Goal: Transaction & Acquisition: Purchase product/service

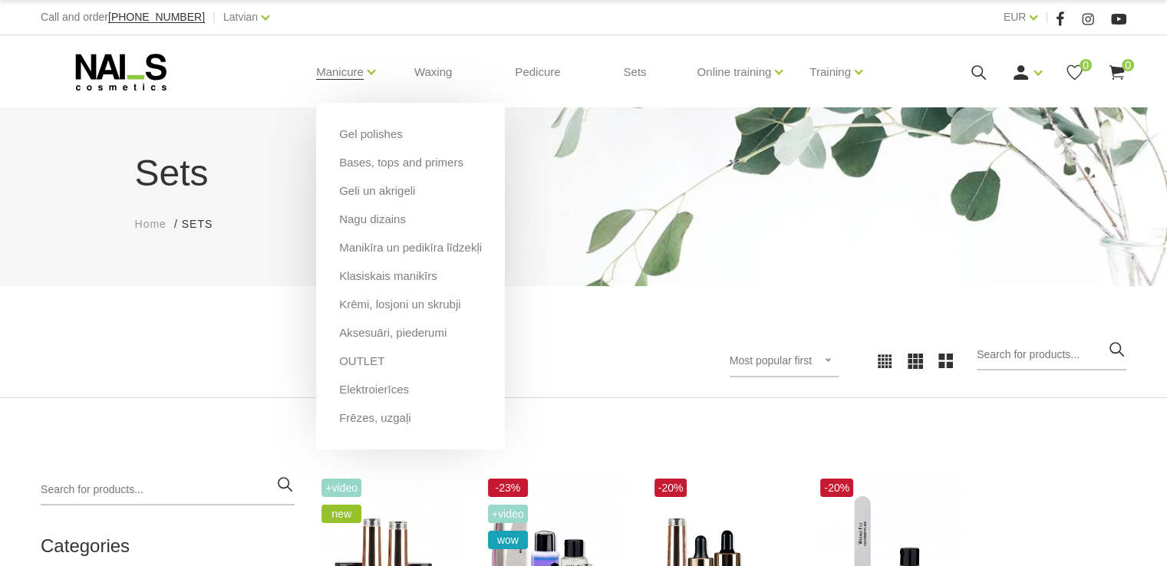
click at [364, 71] on li "Manicure Gel polishes Bases, tops and primers Geli un akrigeli Nagu dizains [GE…" at bounding box center [340, 71] width 86 height 61
click at [382, 219] on font "Nail design" at bounding box center [367, 219] width 57 height 13
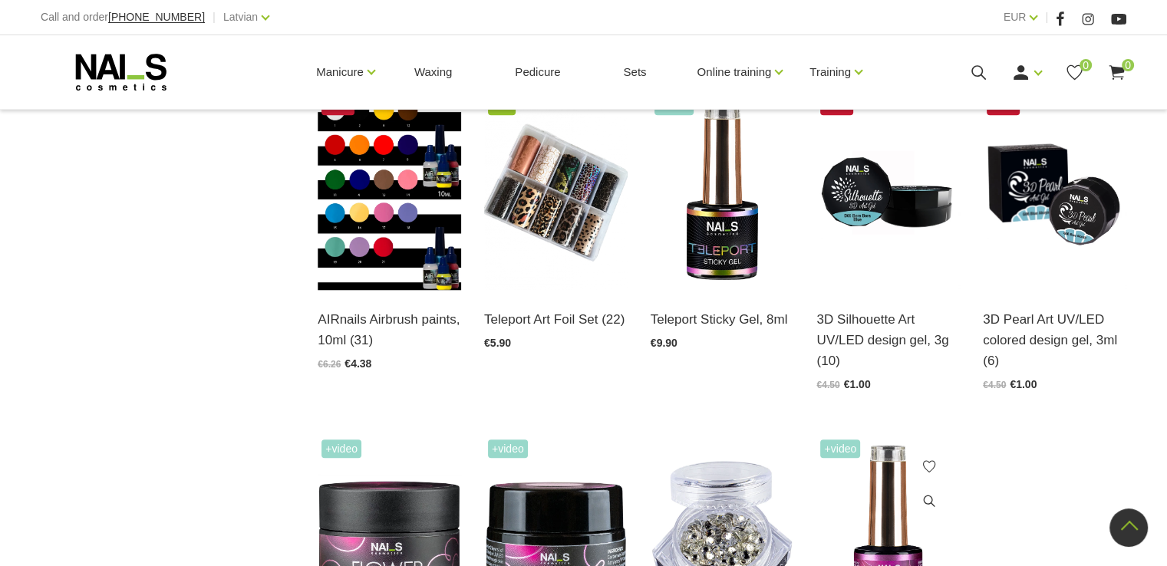
scroll to position [1688, 0]
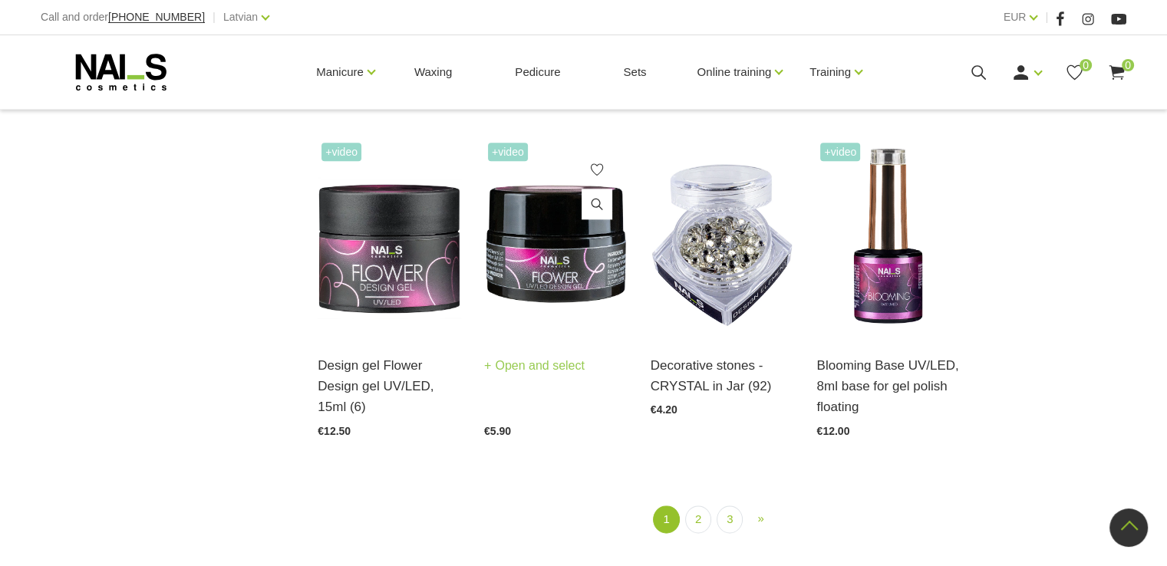
click at [546, 269] on img at bounding box center [556, 237] width 144 height 197
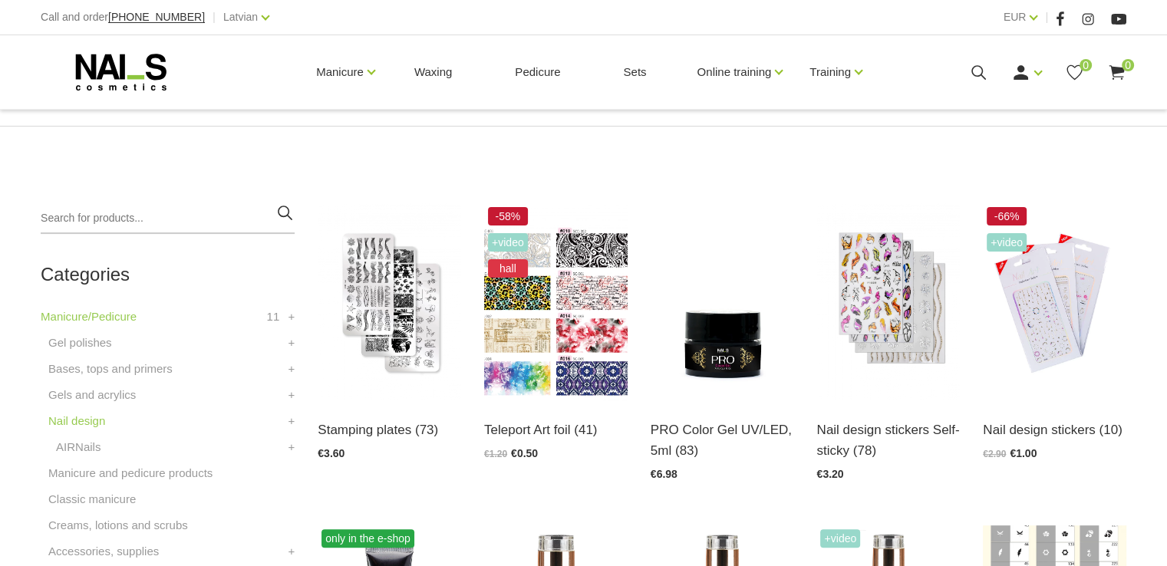
scroll to position [307, 0]
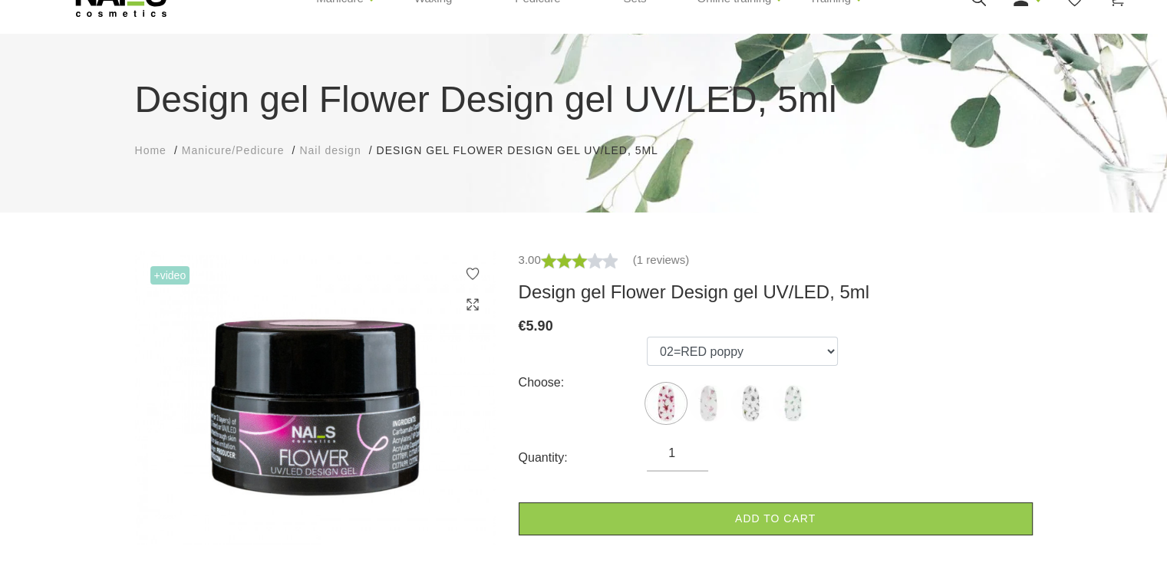
scroll to position [77, 0]
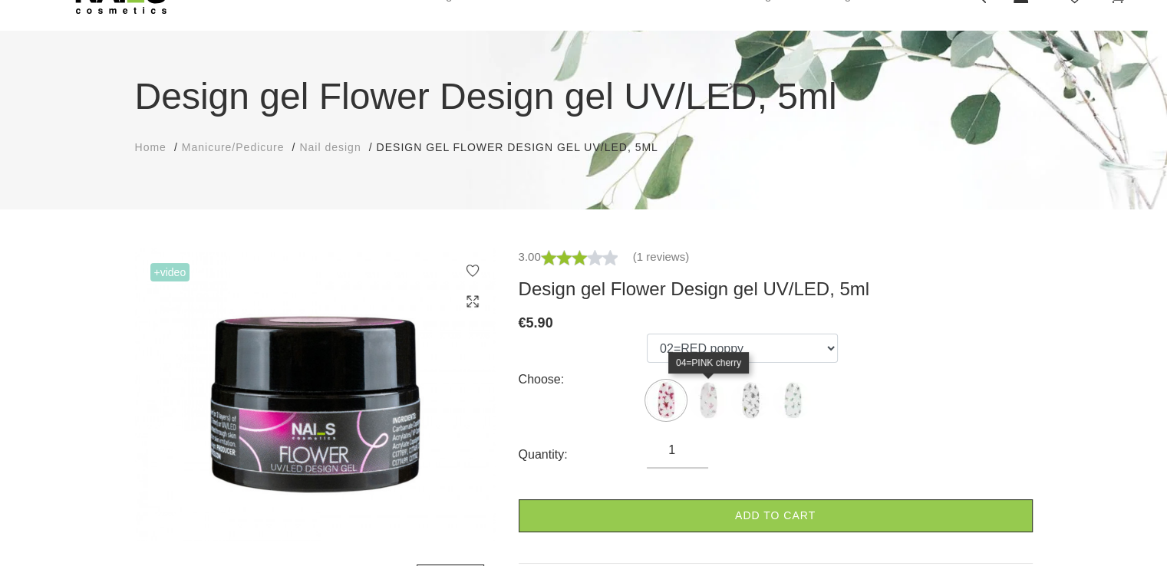
click at [715, 394] on img at bounding box center [708, 400] width 38 height 38
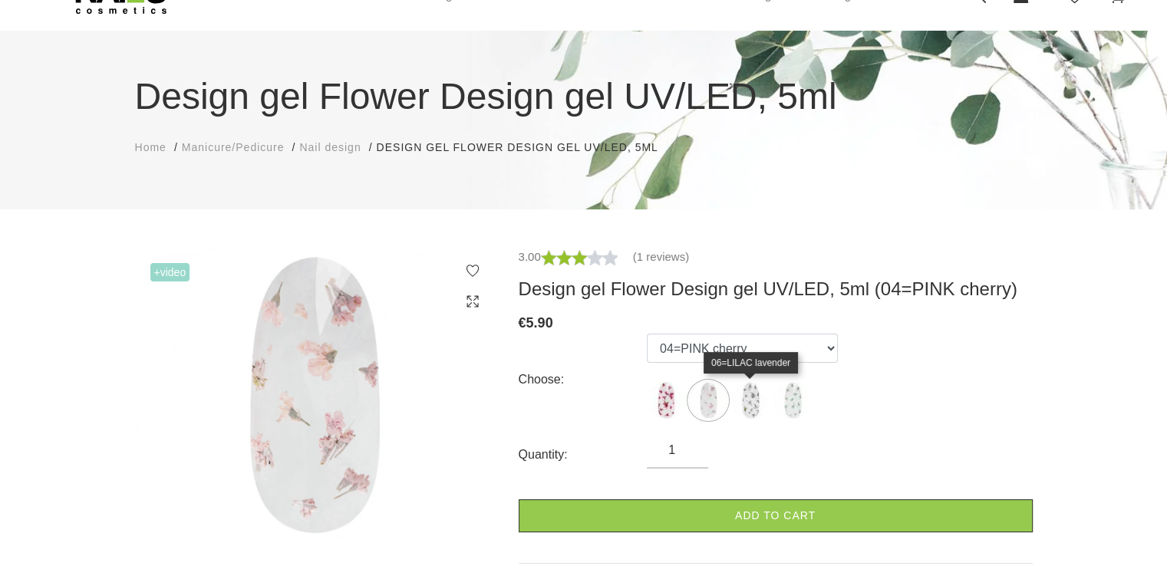
click at [747, 397] on img at bounding box center [750, 400] width 38 height 38
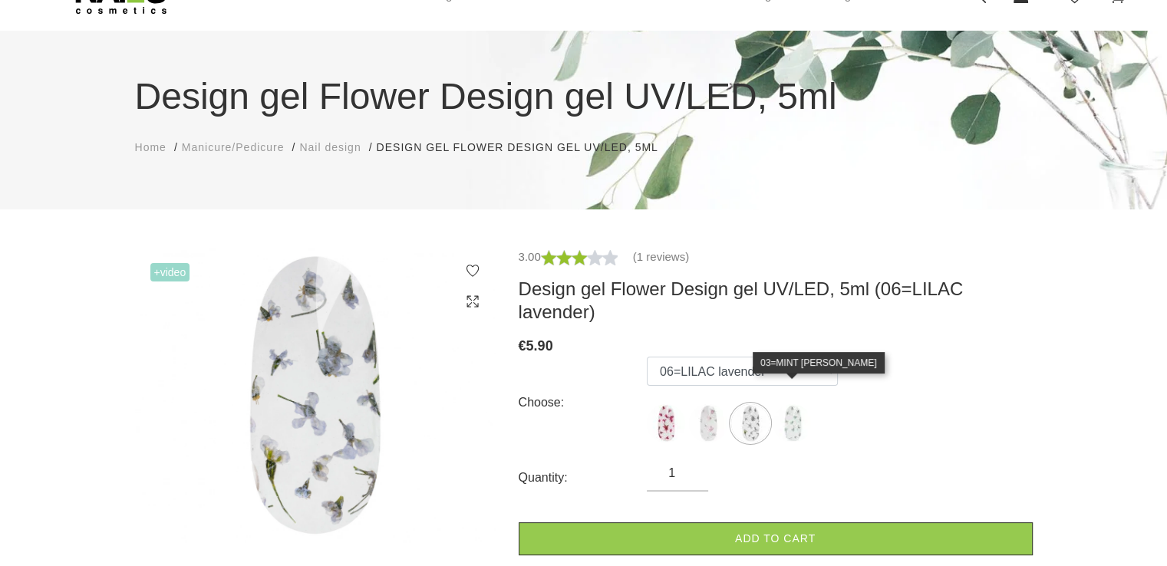
click at [780, 404] on img at bounding box center [793, 423] width 38 height 38
select select "6177"
